Goal: Task Accomplishment & Management: Complete application form

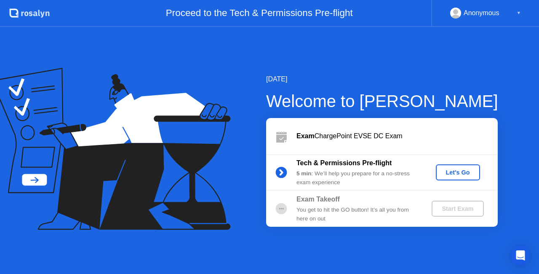
click at [454, 176] on div "Let's Go" at bounding box center [457, 172] width 37 height 7
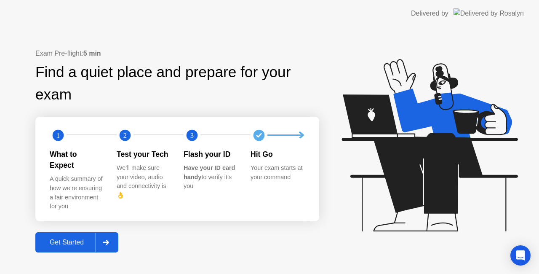
click at [108, 239] on div at bounding box center [106, 241] width 20 height 19
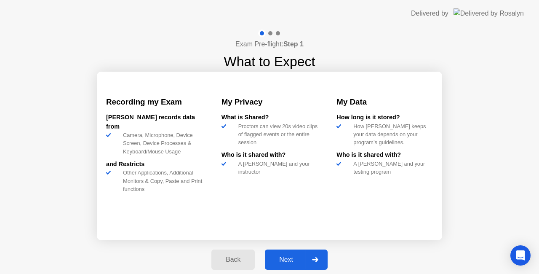
click at [319, 257] on div at bounding box center [315, 259] width 20 height 19
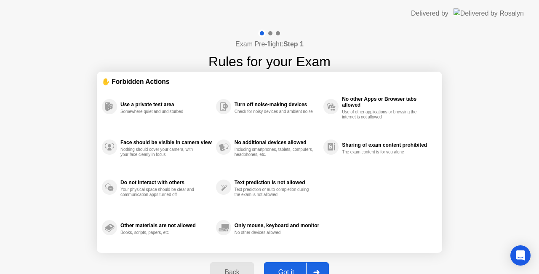
click at [321, 266] on div at bounding box center [316, 271] width 20 height 19
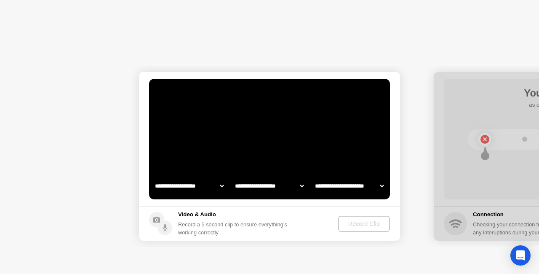
select select "**********"
select select "*******"
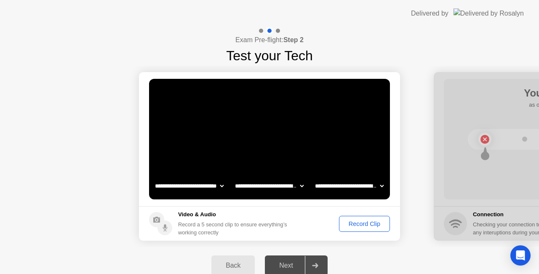
click at [366, 227] on div "Record Clip" at bounding box center [364, 223] width 45 height 7
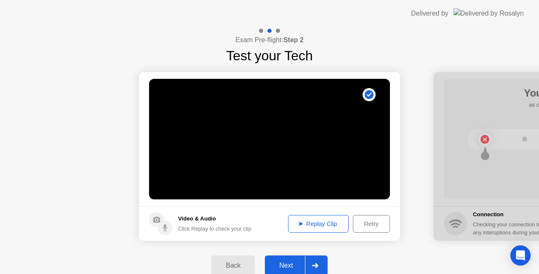
click at [320, 263] on div at bounding box center [315, 265] width 20 height 19
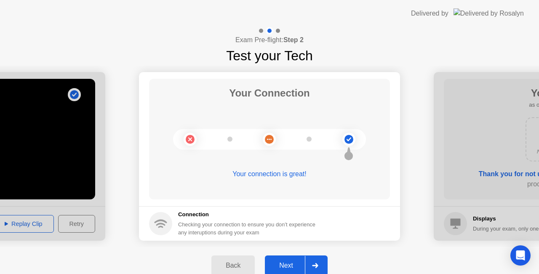
click at [322, 266] on div at bounding box center [315, 265] width 20 height 19
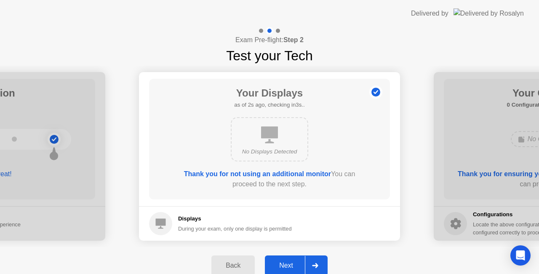
click at [322, 266] on div at bounding box center [315, 265] width 20 height 19
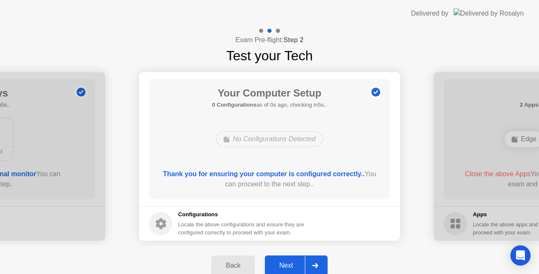
click at [322, 265] on div at bounding box center [315, 265] width 20 height 19
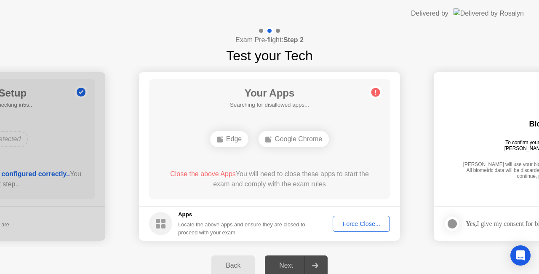
click at [366, 223] on div "Force Close..." at bounding box center [361, 223] width 51 height 7
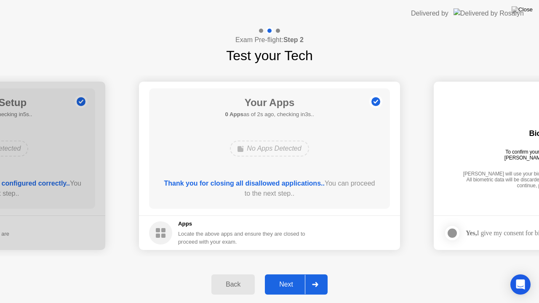
click at [320, 273] on div at bounding box center [315, 284] width 20 height 19
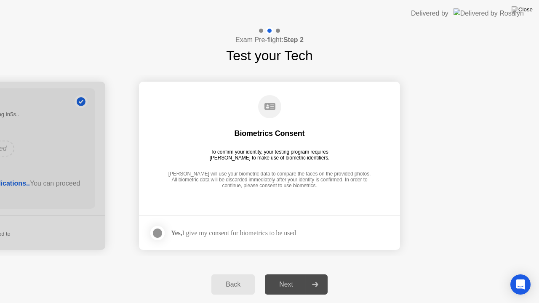
click at [296, 273] on div "Next" at bounding box center [285, 285] width 37 height 8
click at [311, 273] on div at bounding box center [315, 284] width 20 height 19
click at [158, 233] on div at bounding box center [157, 233] width 10 height 10
click at [312, 273] on div at bounding box center [315, 284] width 20 height 19
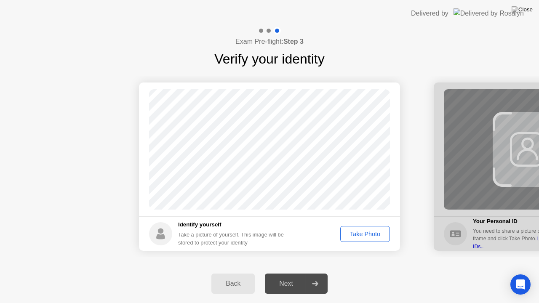
click at [365, 239] on button "Take Photo" at bounding box center [365, 234] width 50 height 16
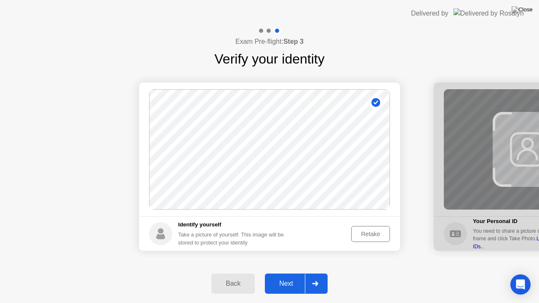
click at [320, 273] on div at bounding box center [315, 283] width 20 height 19
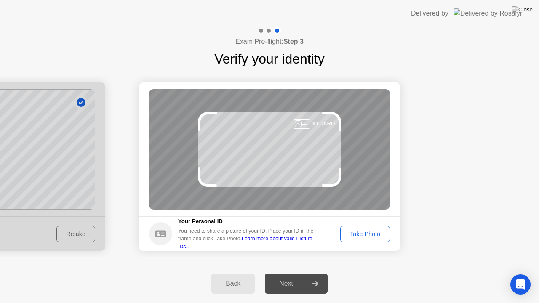
click at [320, 273] on div at bounding box center [315, 283] width 20 height 19
click at [386, 237] on div "Take Photo" at bounding box center [365, 234] width 44 height 7
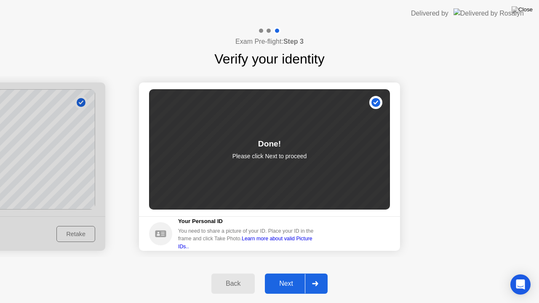
click at [311, 273] on div at bounding box center [315, 283] width 20 height 19
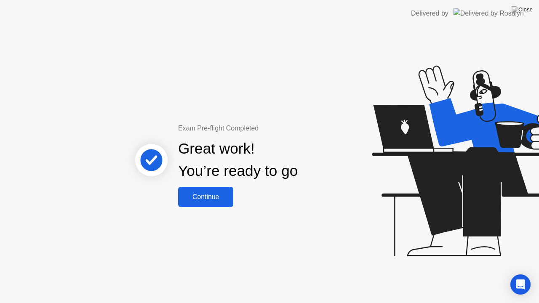
click at [211, 196] on div "Continue" at bounding box center [206, 197] width 50 height 8
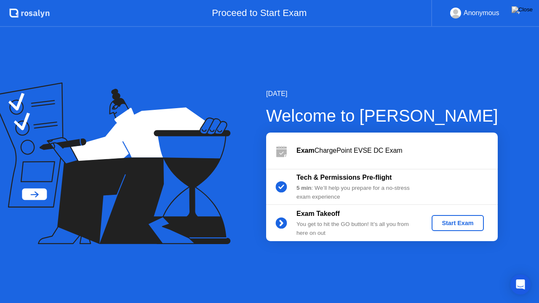
click at [460, 222] on div "Start Exam" at bounding box center [457, 223] width 45 height 7
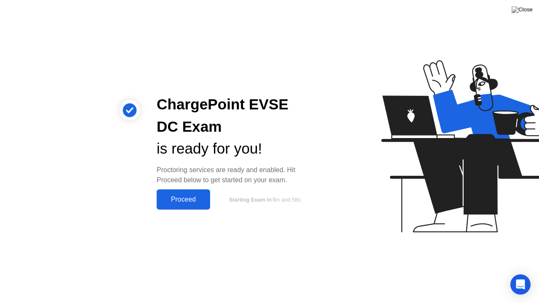
click at [188, 199] on div "Proceed" at bounding box center [183, 200] width 48 height 8
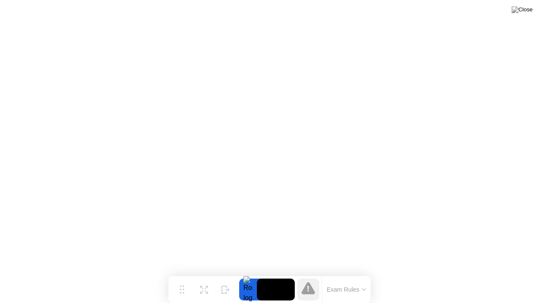
click at [363, 273] on button "Exam Rules" at bounding box center [346, 290] width 45 height 8
